Goal: Information Seeking & Learning: Check status

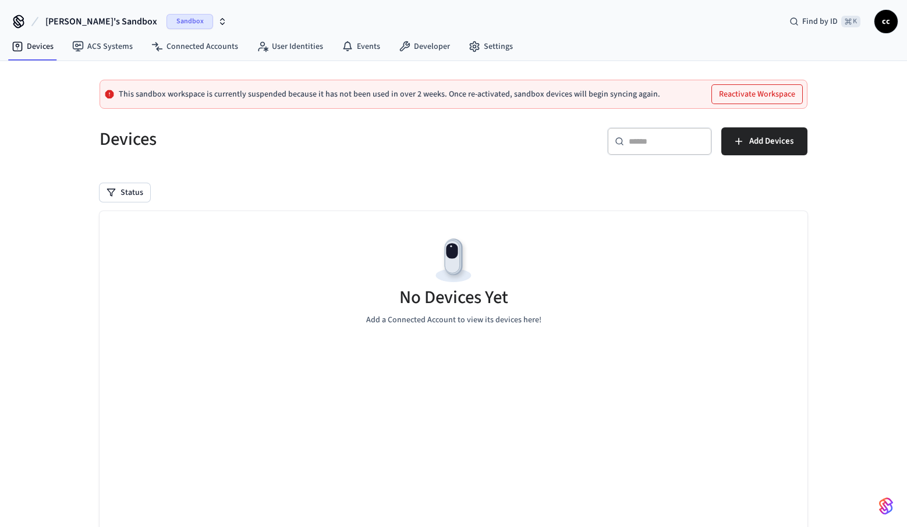
click at [264, 94] on p "This sandbox workspace is currently suspended because it has not been used in o…" at bounding box center [389, 94] width 541 height 9
click at [166, 24] on span "Sandbox" at bounding box center [189, 21] width 47 height 15
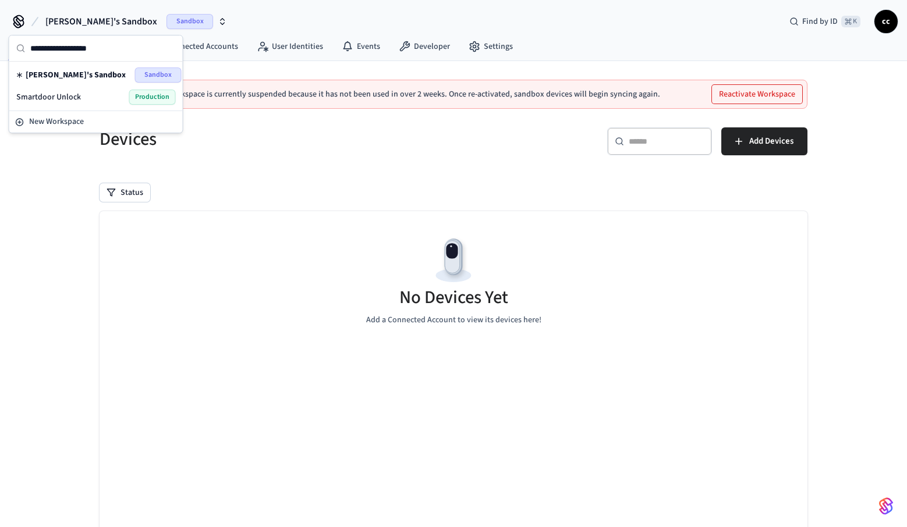
click at [100, 97] on div "Smartdoor Unlock Production" at bounding box center [96, 97] width 160 height 15
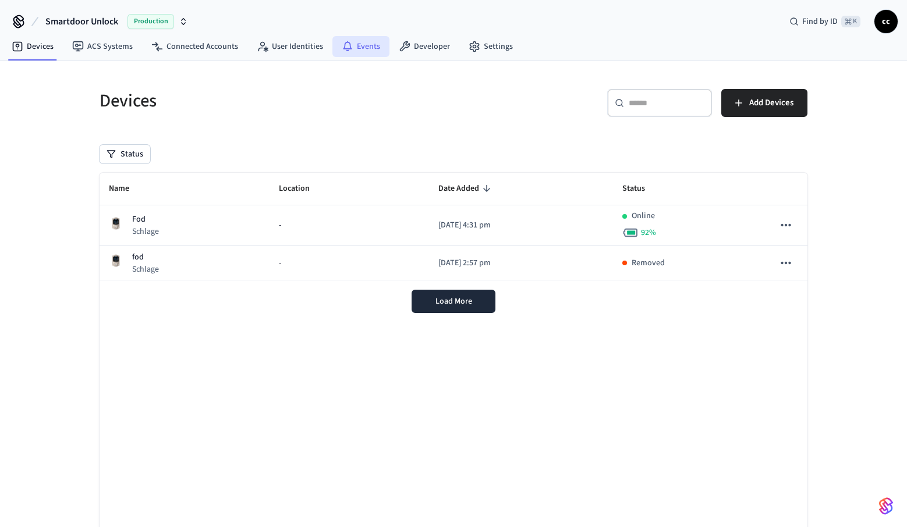
click at [365, 49] on link "Events" at bounding box center [360, 46] width 57 height 21
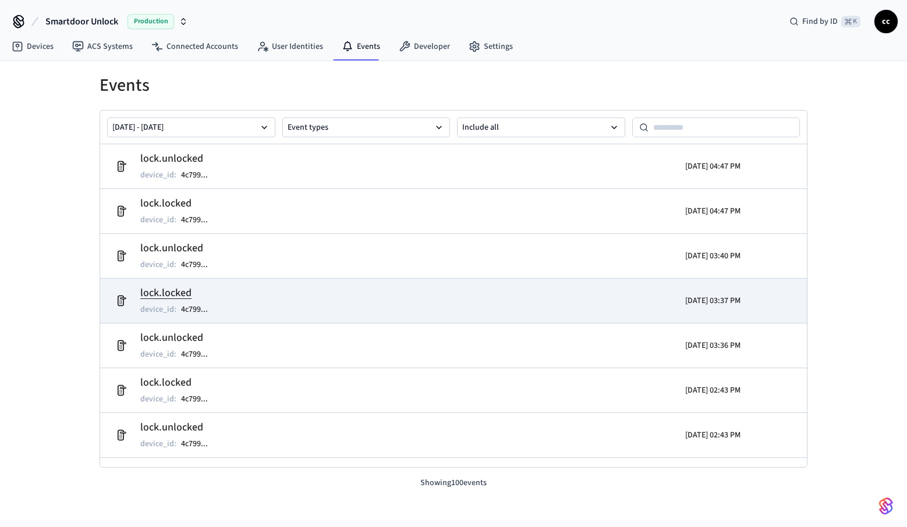
click at [659, 299] on div "[DATE] 03:37 PM" at bounding box center [654, 301] width 172 height 33
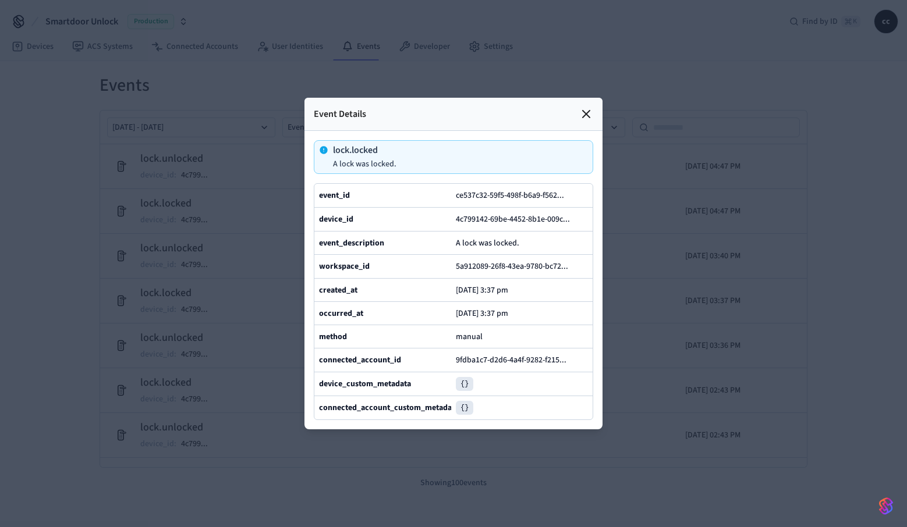
click at [584, 115] on icon at bounding box center [586, 114] width 14 height 14
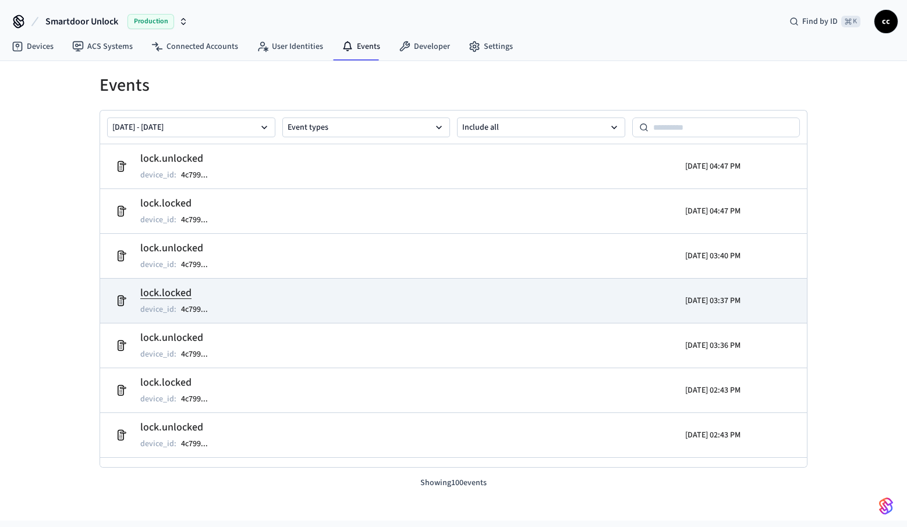
click at [122, 299] on icon at bounding box center [123, 298] width 6 height 2
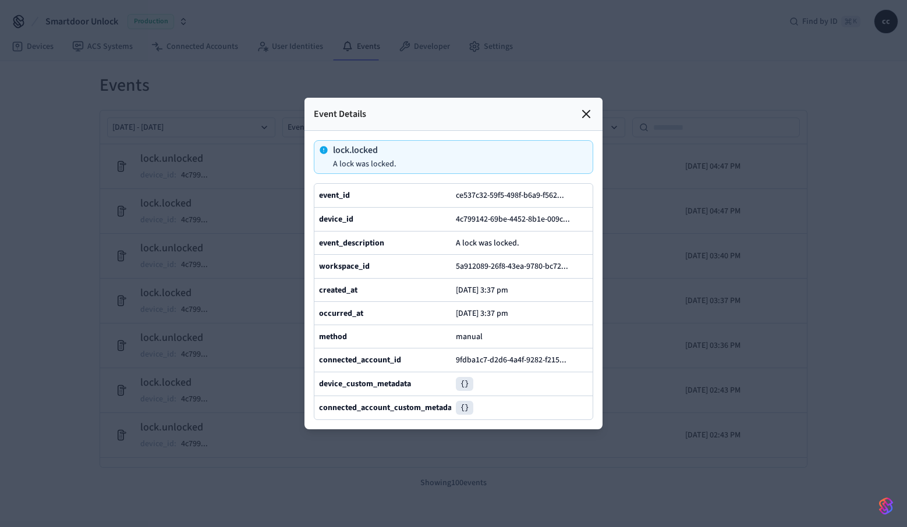
click at [586, 112] on icon at bounding box center [586, 114] width 14 height 14
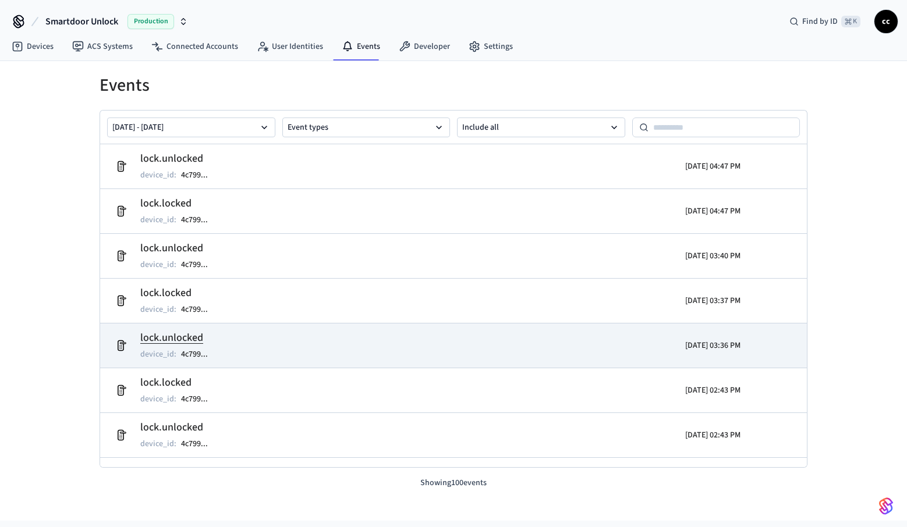
click at [435, 335] on td "lock.unlocked device_id : 4c799 ..." at bounding box center [338, 345] width 459 height 33
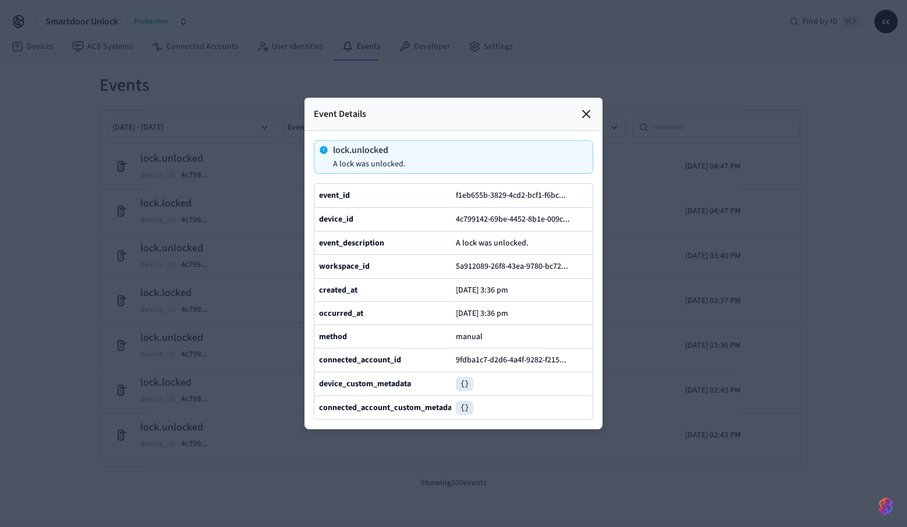
click at [583, 111] on icon at bounding box center [586, 114] width 7 height 7
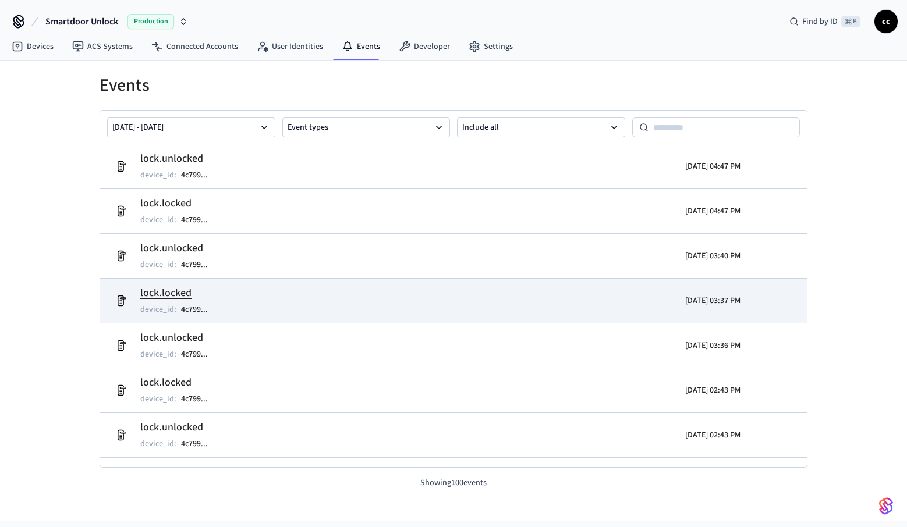
click at [517, 306] on td "lock.locked device_id : 4c799 ..." at bounding box center [338, 301] width 459 height 33
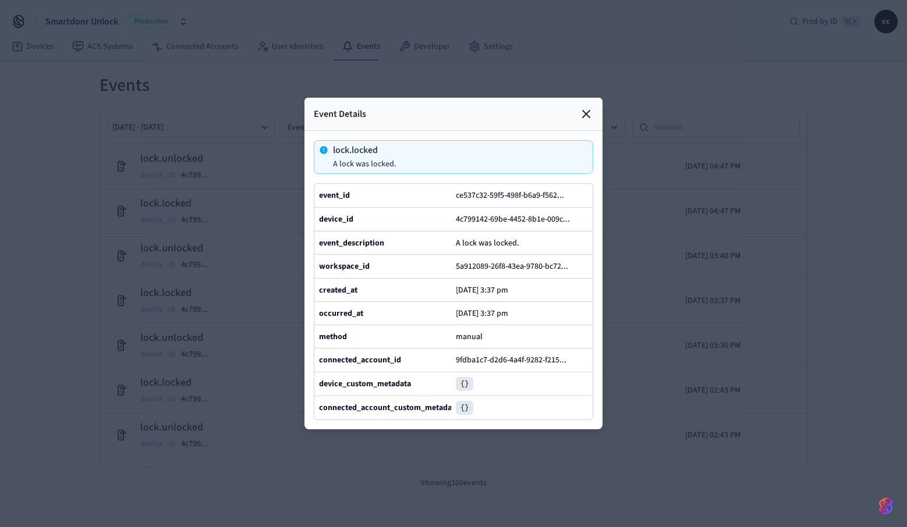
click at [582, 114] on icon at bounding box center [586, 114] width 14 height 14
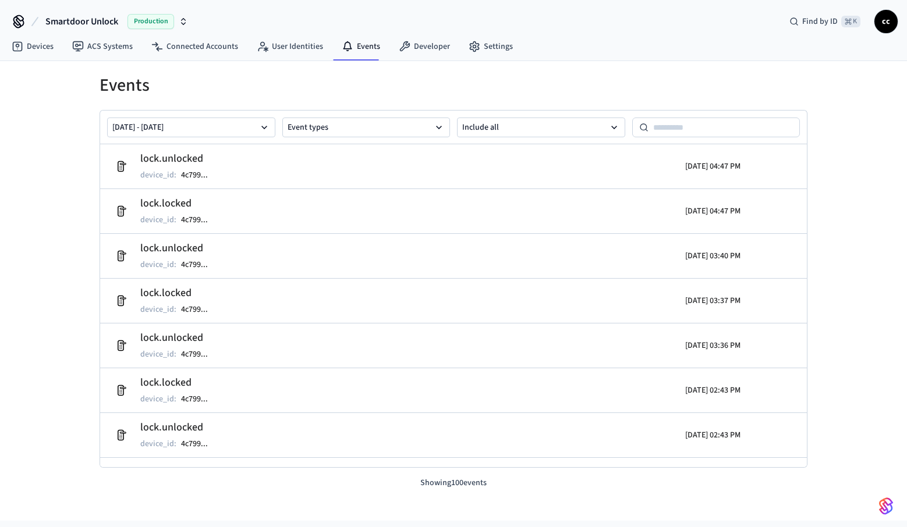
click at [411, 67] on div "Events [DATE] - [DATE] Event types Include all lock.unlocked device_id : 4c799 …" at bounding box center [453, 275] width 745 height 428
click at [412, 52] on link "Developer" at bounding box center [424, 46] width 70 height 21
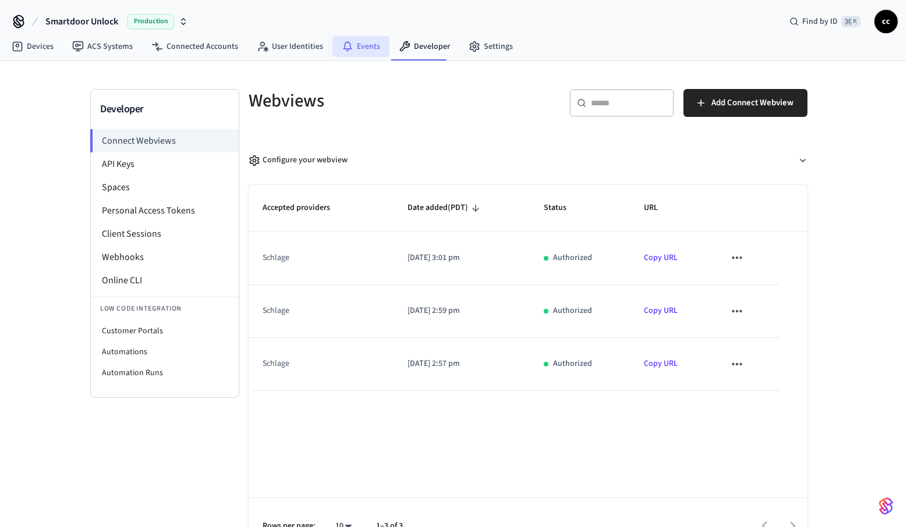
click at [360, 47] on link "Events" at bounding box center [360, 46] width 57 height 21
